Goal: Find specific page/section: Find specific page/section

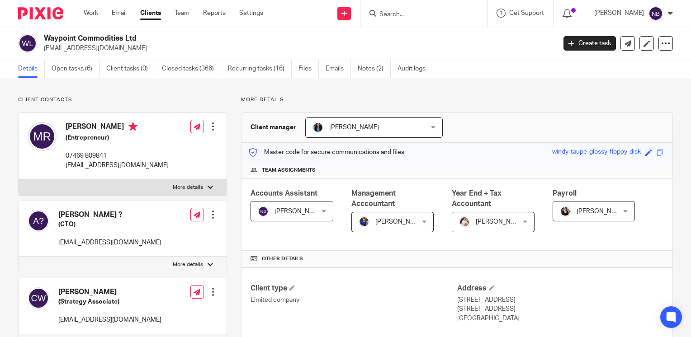
click at [432, 18] on form at bounding box center [426, 13] width 96 height 11
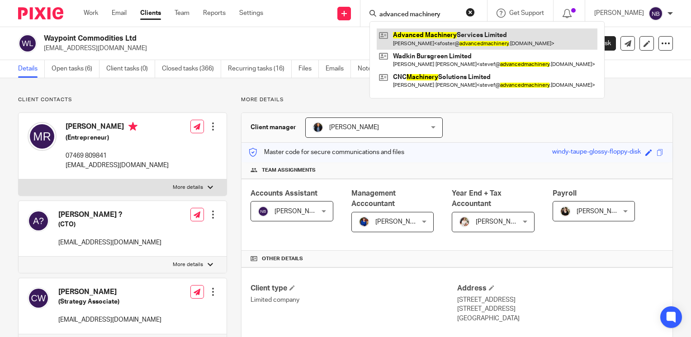
type input "advanced machinery"
click at [452, 44] on link at bounding box center [486, 38] width 221 height 21
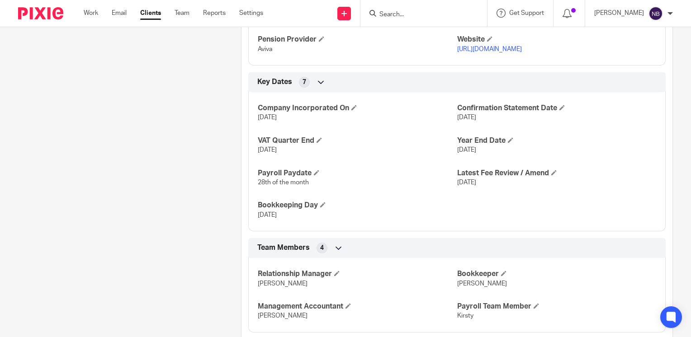
scroll to position [609, 0]
